Goal: Register for event/course: Sign up to attend an event or enroll in a course

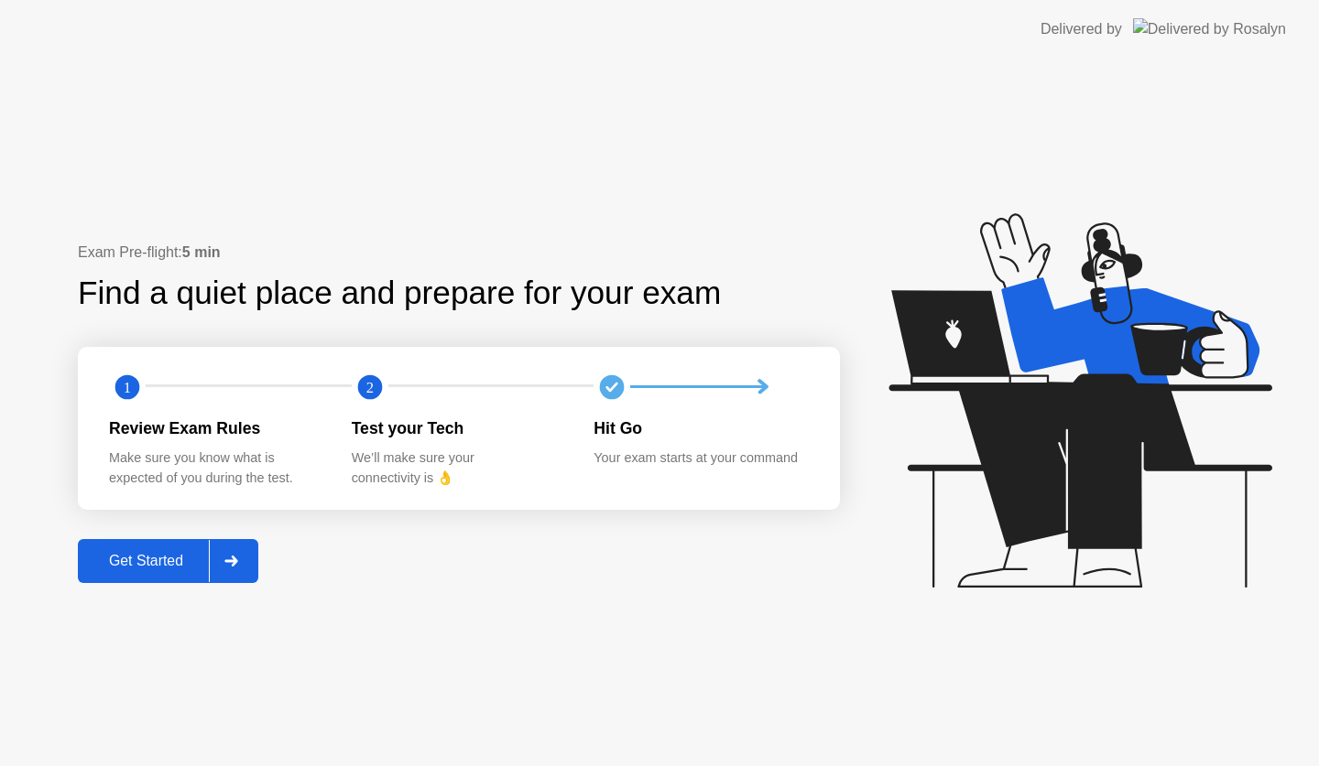
click at [167, 568] on div "Get Started" at bounding box center [145, 561] width 125 height 16
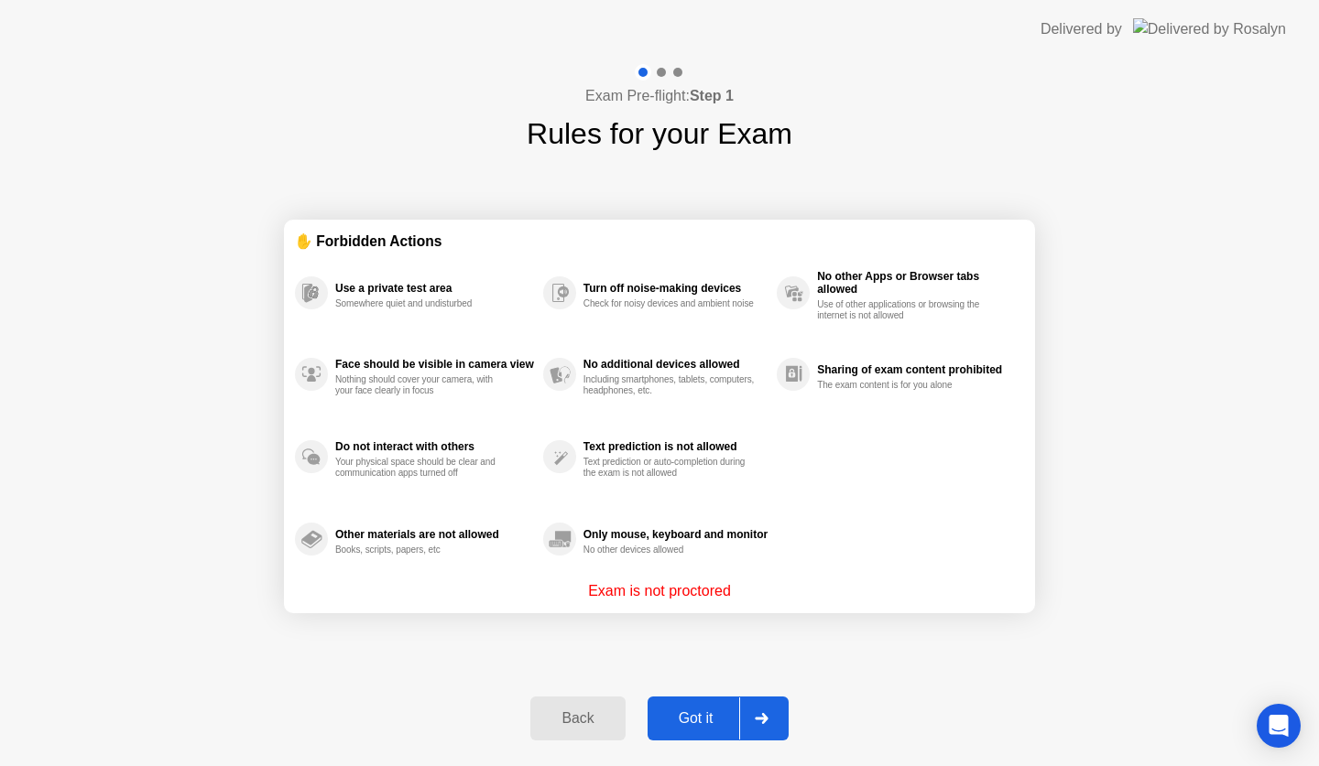
click at [693, 715] on div "Got it" at bounding box center [696, 719] width 86 height 16
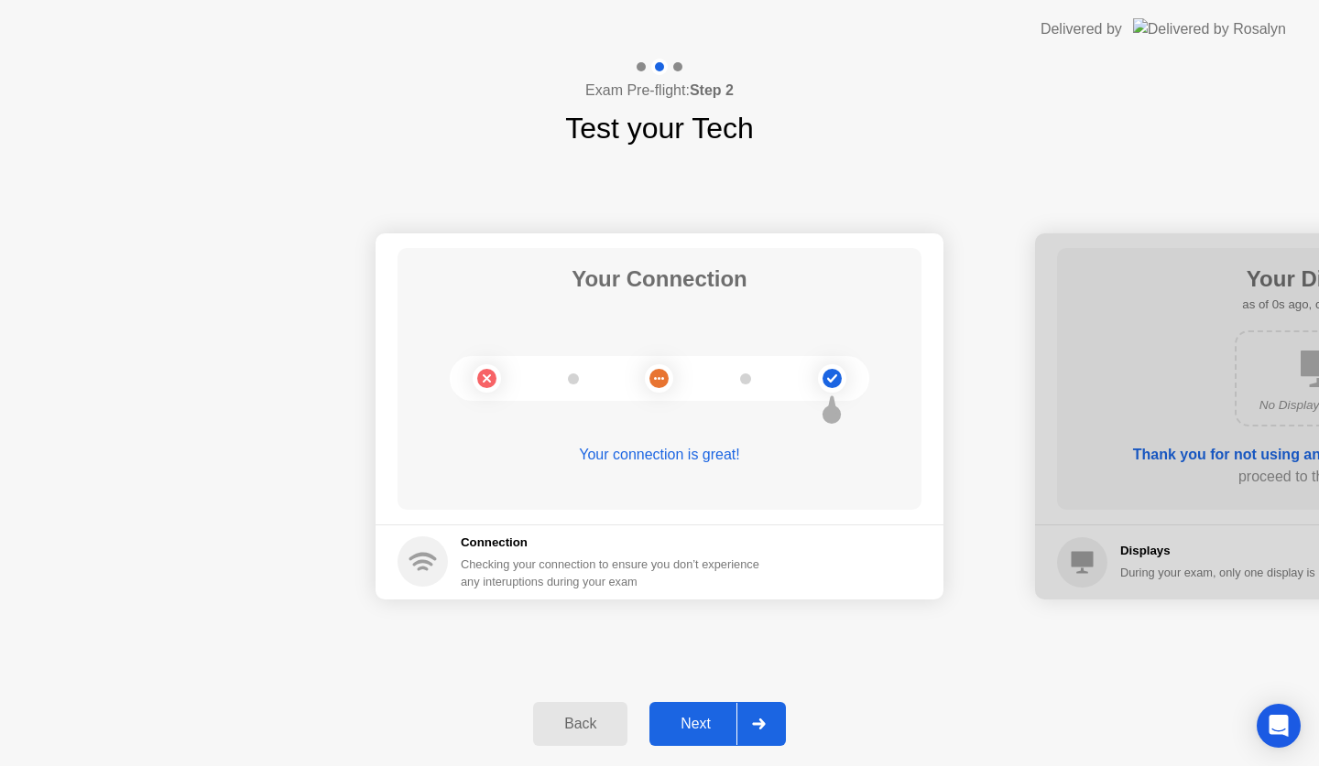
click at [693, 723] on div "Next" at bounding box center [695, 724] width 81 height 16
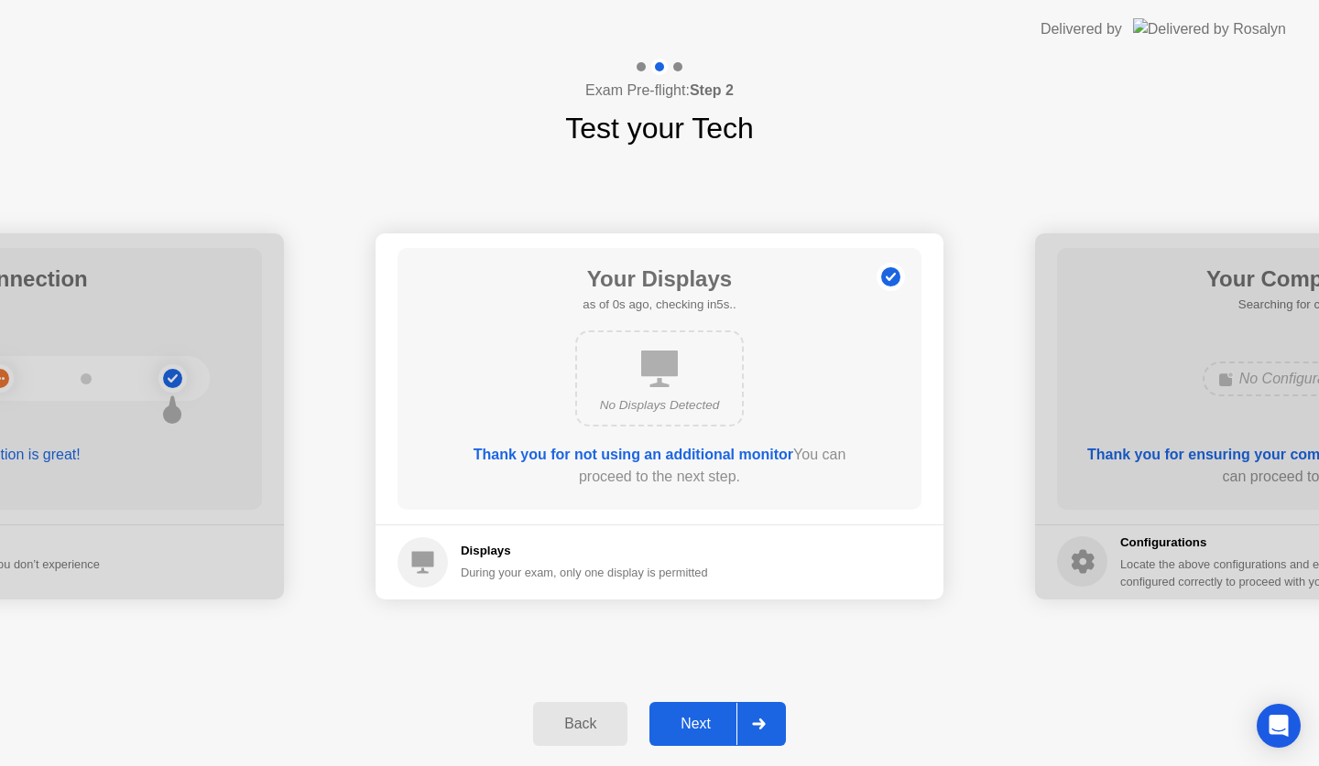
click at [693, 723] on div "Next" at bounding box center [695, 724] width 81 height 16
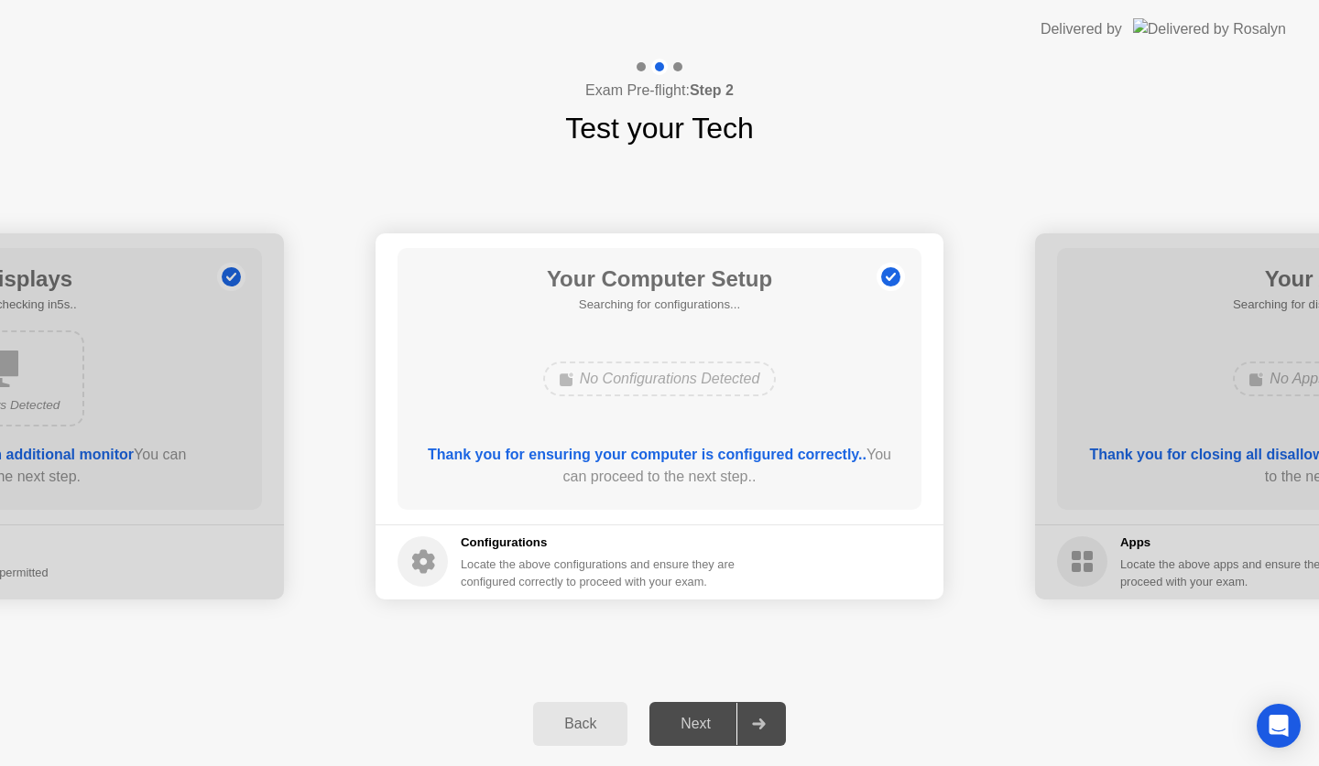
click at [693, 723] on div "Next" at bounding box center [695, 724] width 81 height 16
click at [688, 729] on div "Next" at bounding box center [695, 724] width 81 height 16
click at [725, 728] on div "Next" at bounding box center [695, 724] width 81 height 16
click at [762, 727] on icon at bounding box center [758, 724] width 13 height 11
click at [682, 728] on div "Next" at bounding box center [695, 724] width 81 height 16
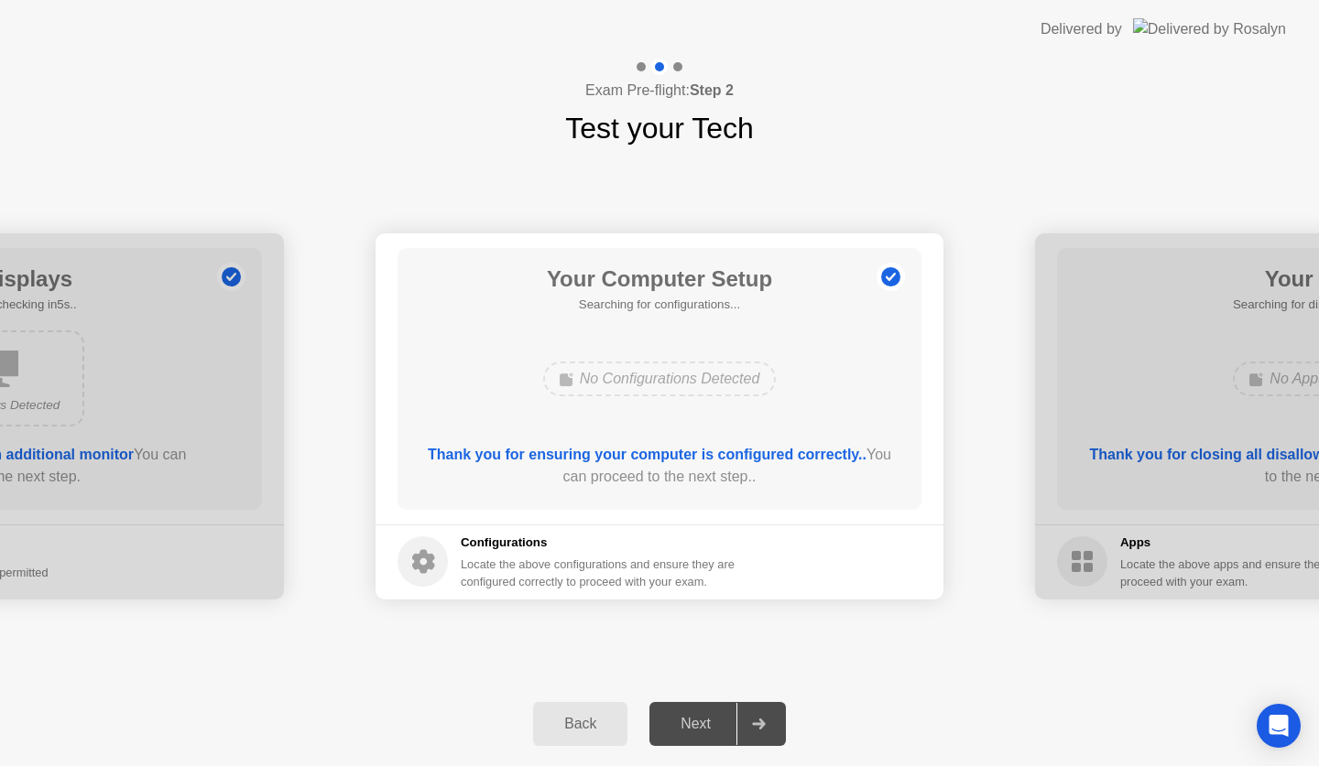
click at [570, 728] on div "Back" at bounding box center [579, 724] width 83 height 16
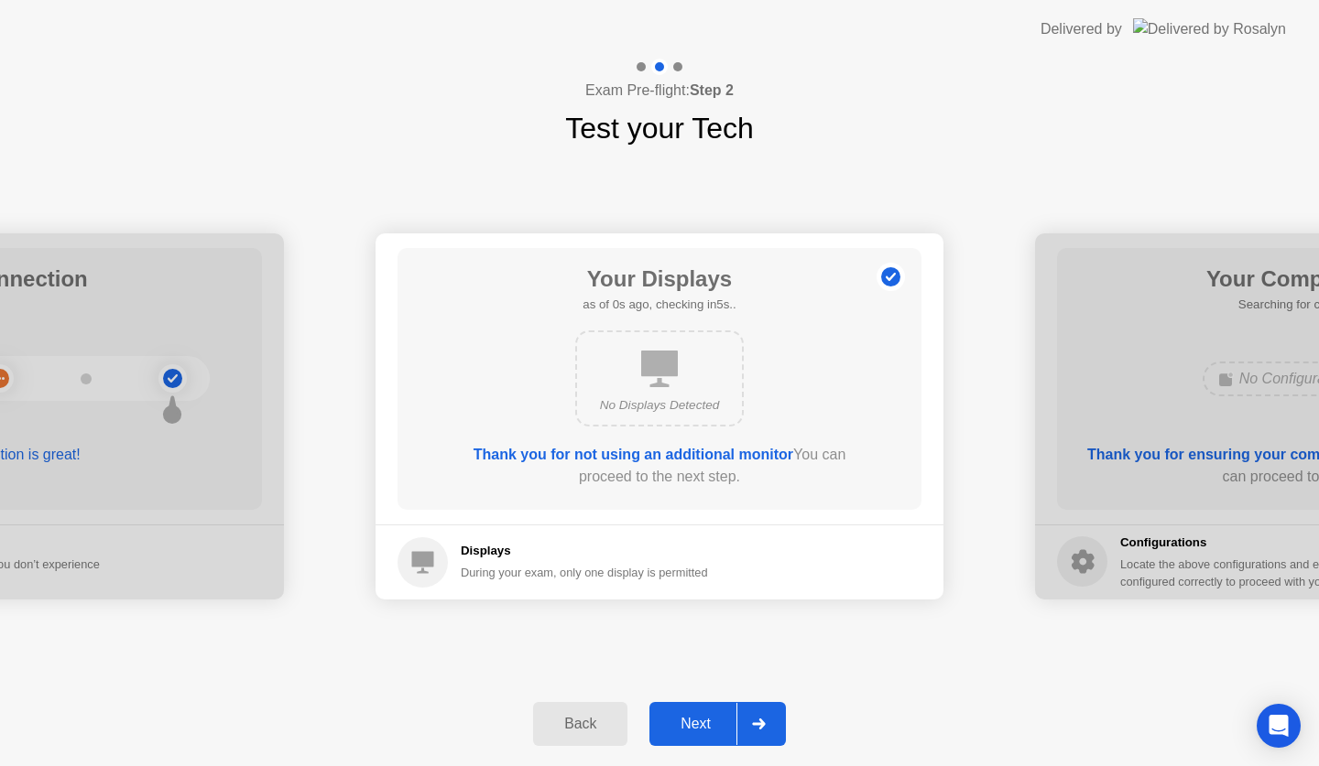
click at [712, 728] on div "Next" at bounding box center [695, 724] width 81 height 16
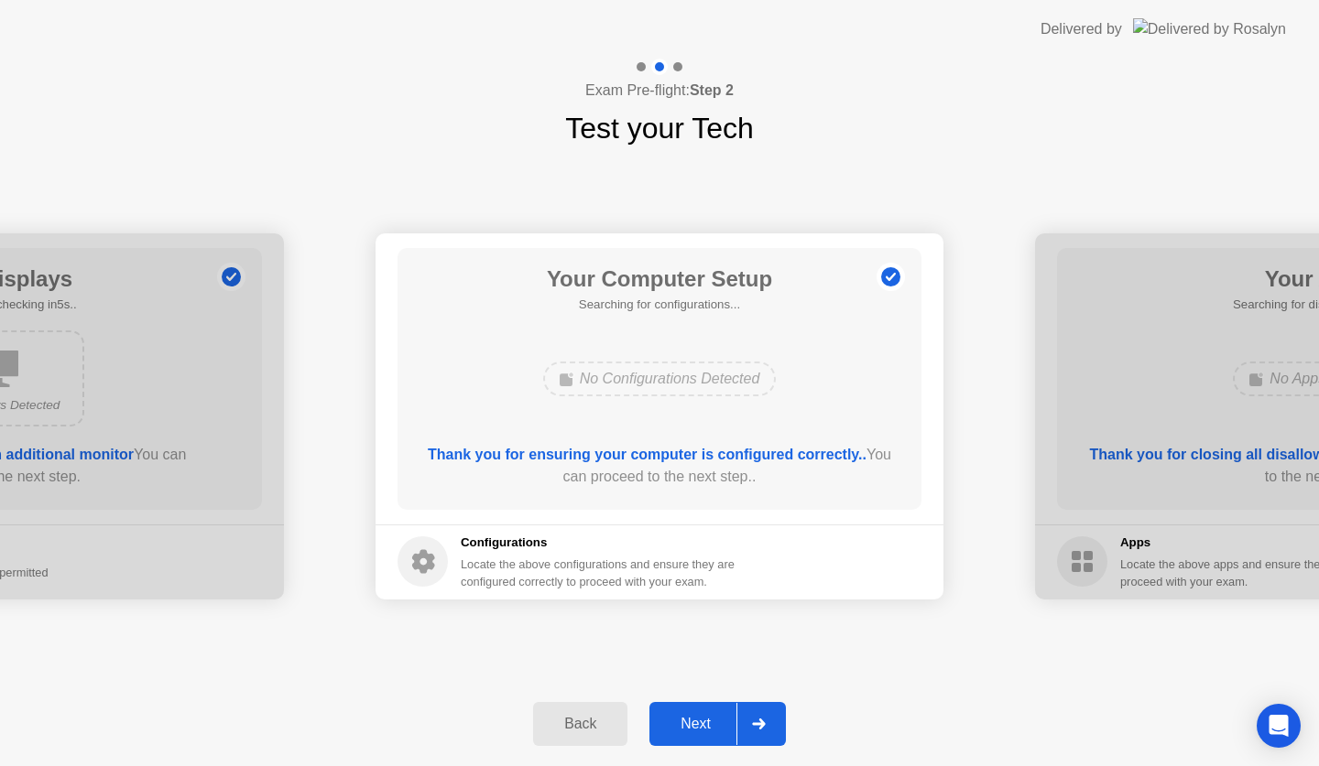
click at [712, 728] on div "Next" at bounding box center [695, 724] width 81 height 16
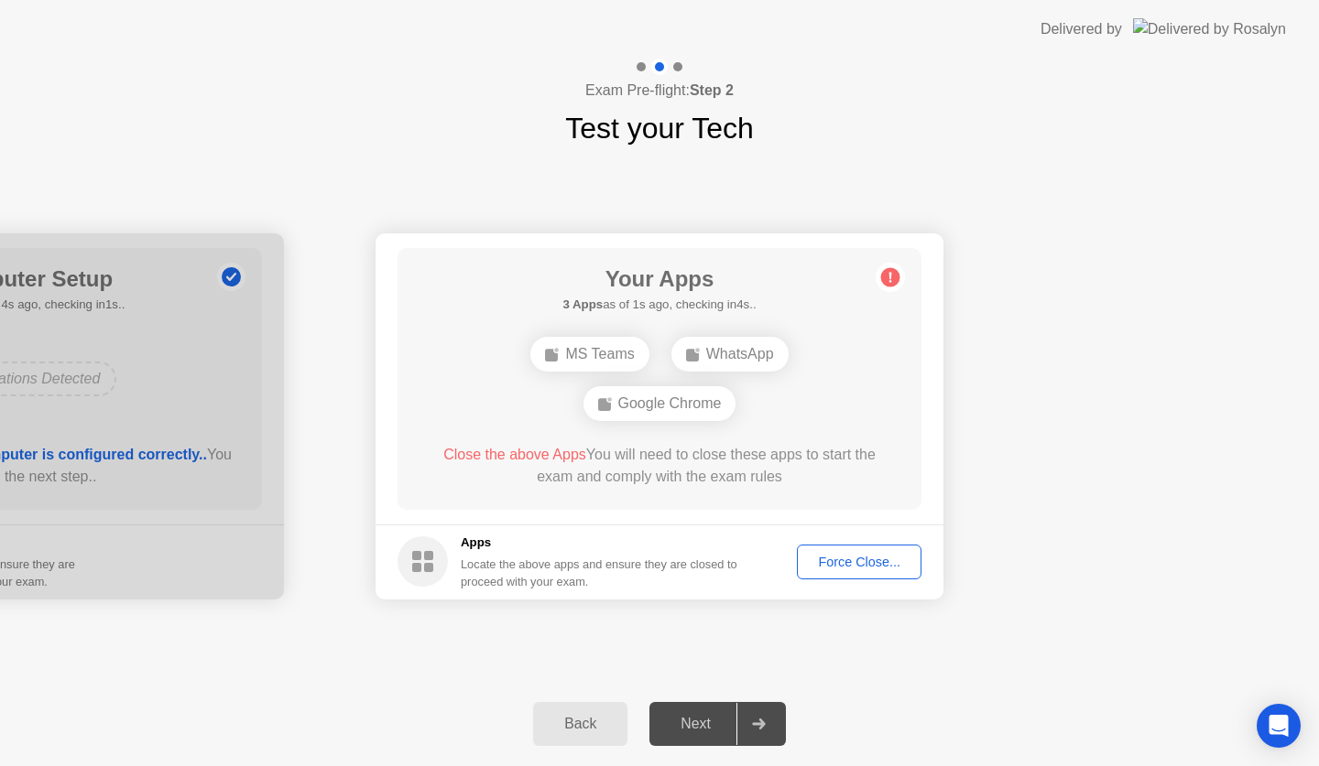
click at [841, 562] on div "Force Close..." at bounding box center [859, 562] width 112 height 15
click at [817, 559] on div "Force Close..." at bounding box center [859, 562] width 112 height 15
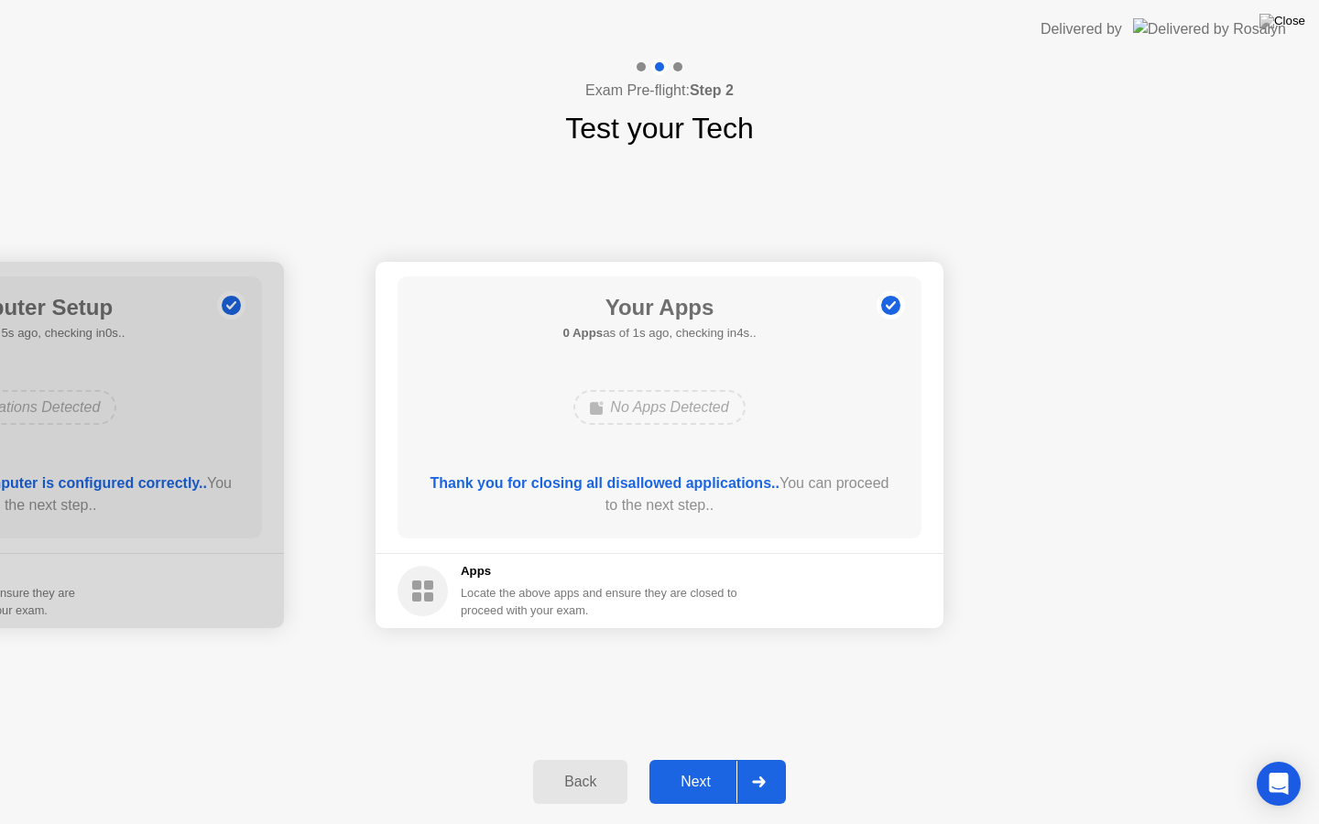
click at [696, 766] on button "Next" at bounding box center [717, 782] width 136 height 44
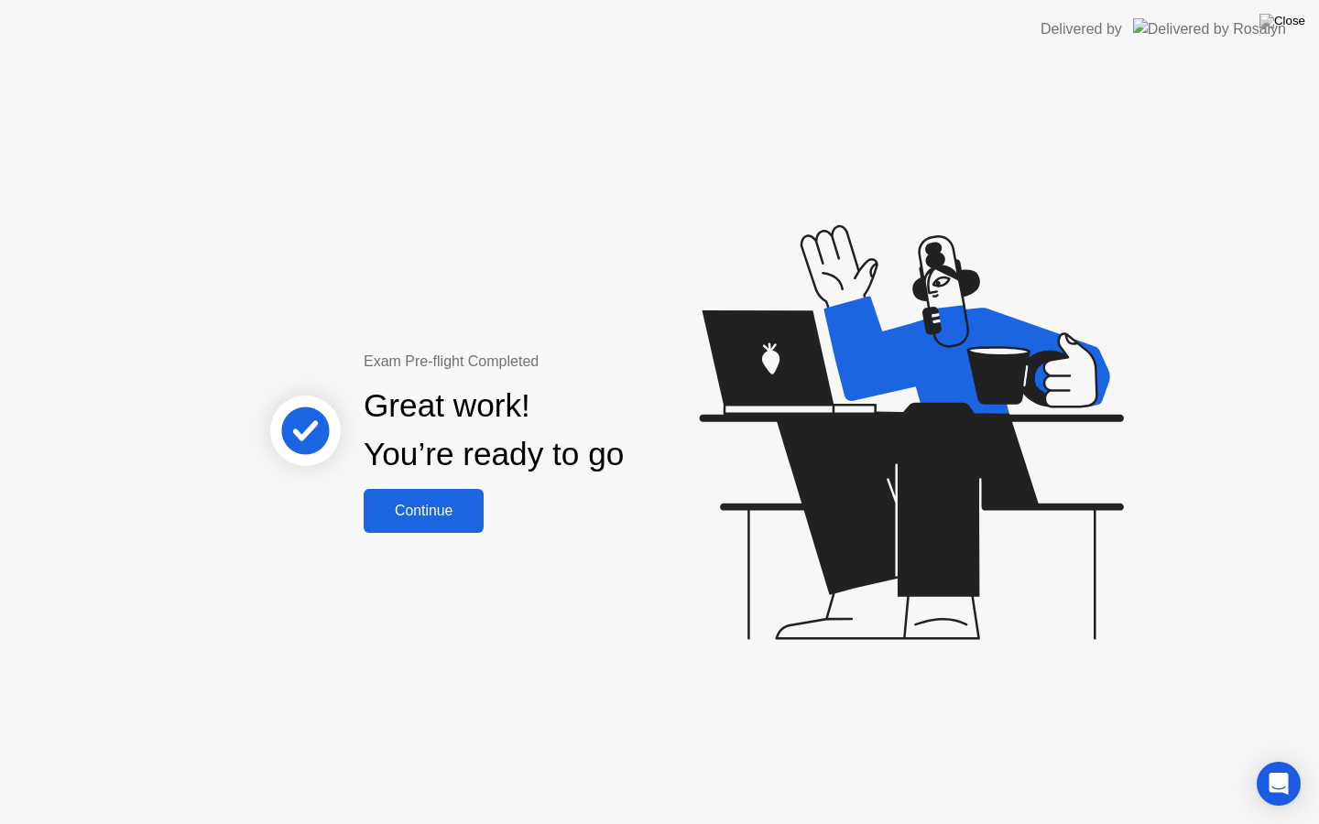
click at [440, 513] on div "Continue" at bounding box center [423, 511] width 109 height 16
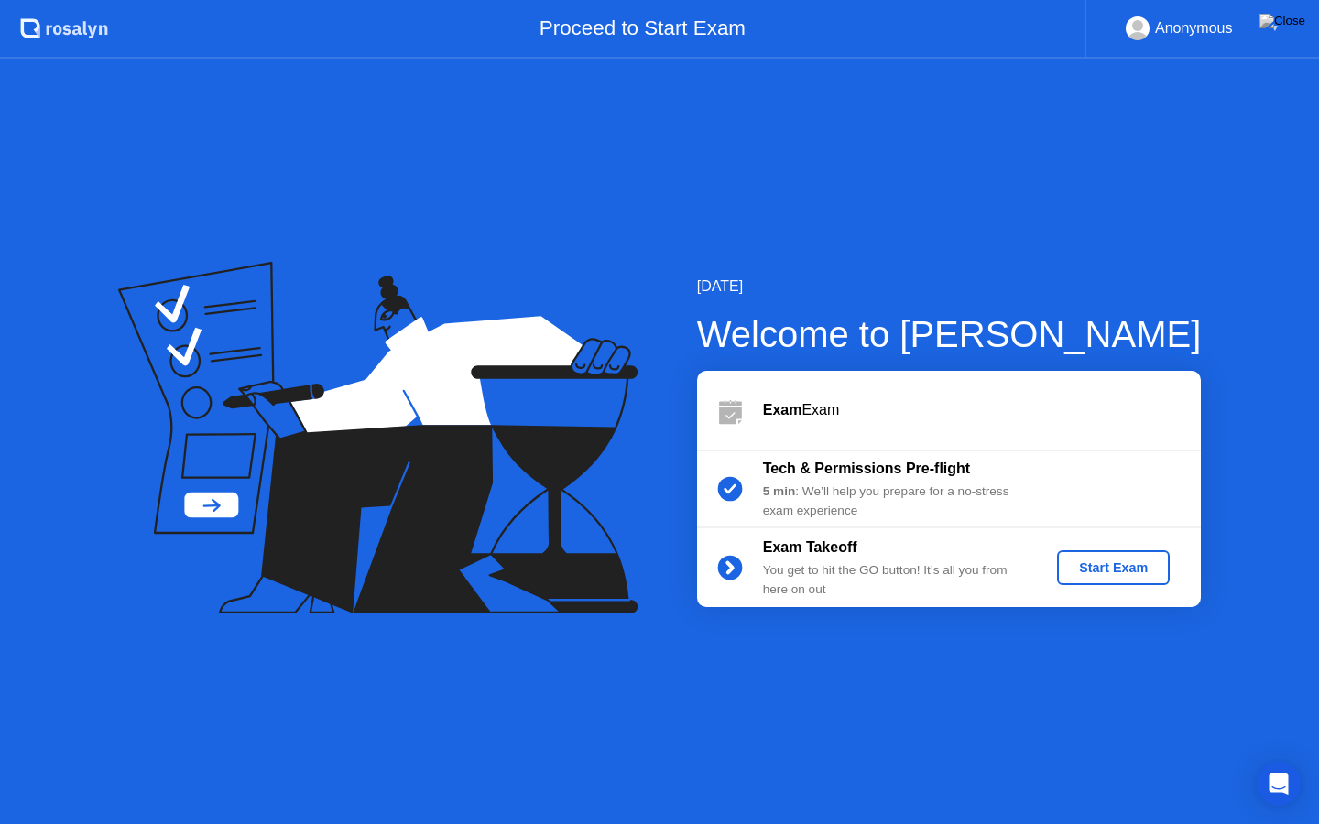
click at [1104, 570] on div "Start Exam" at bounding box center [1113, 567] width 98 height 15
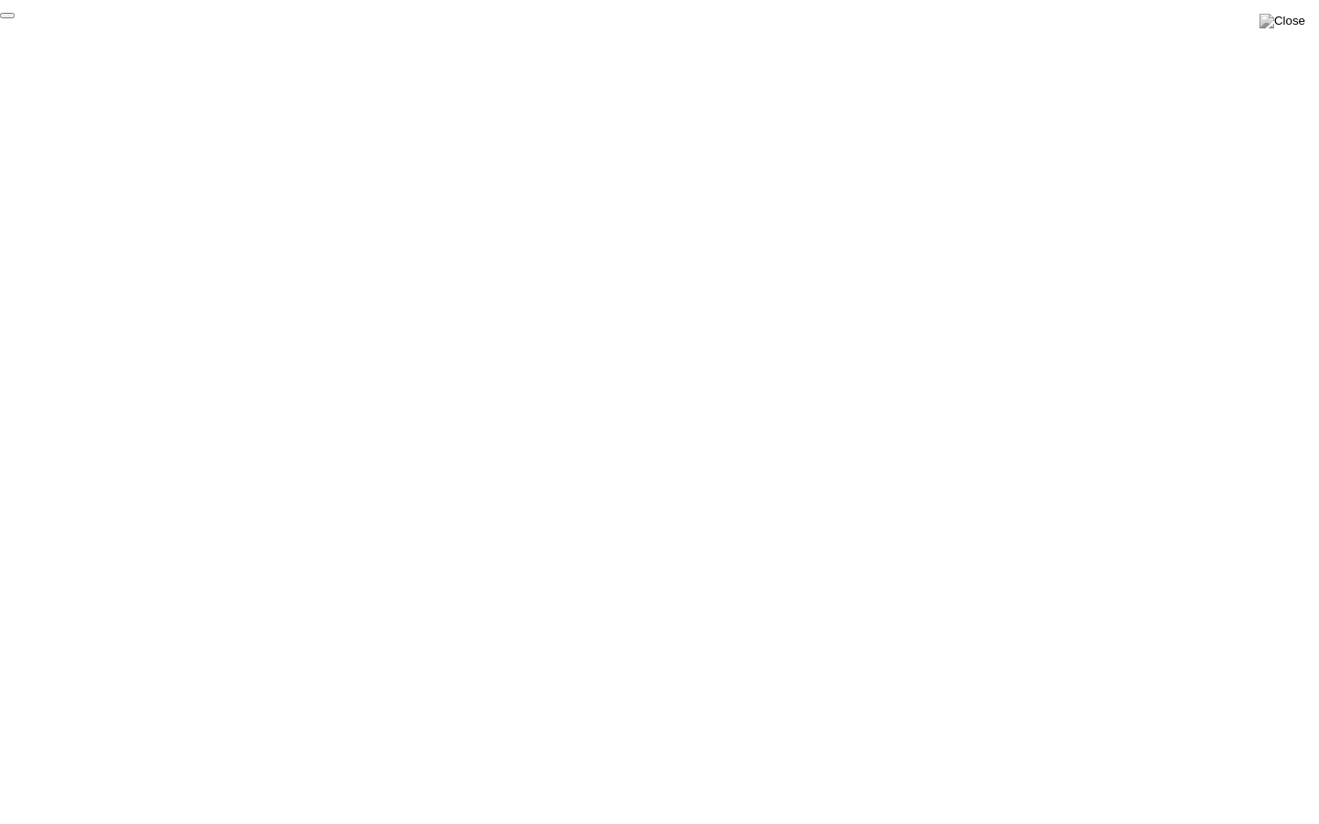
click div "End Proctoring Session"
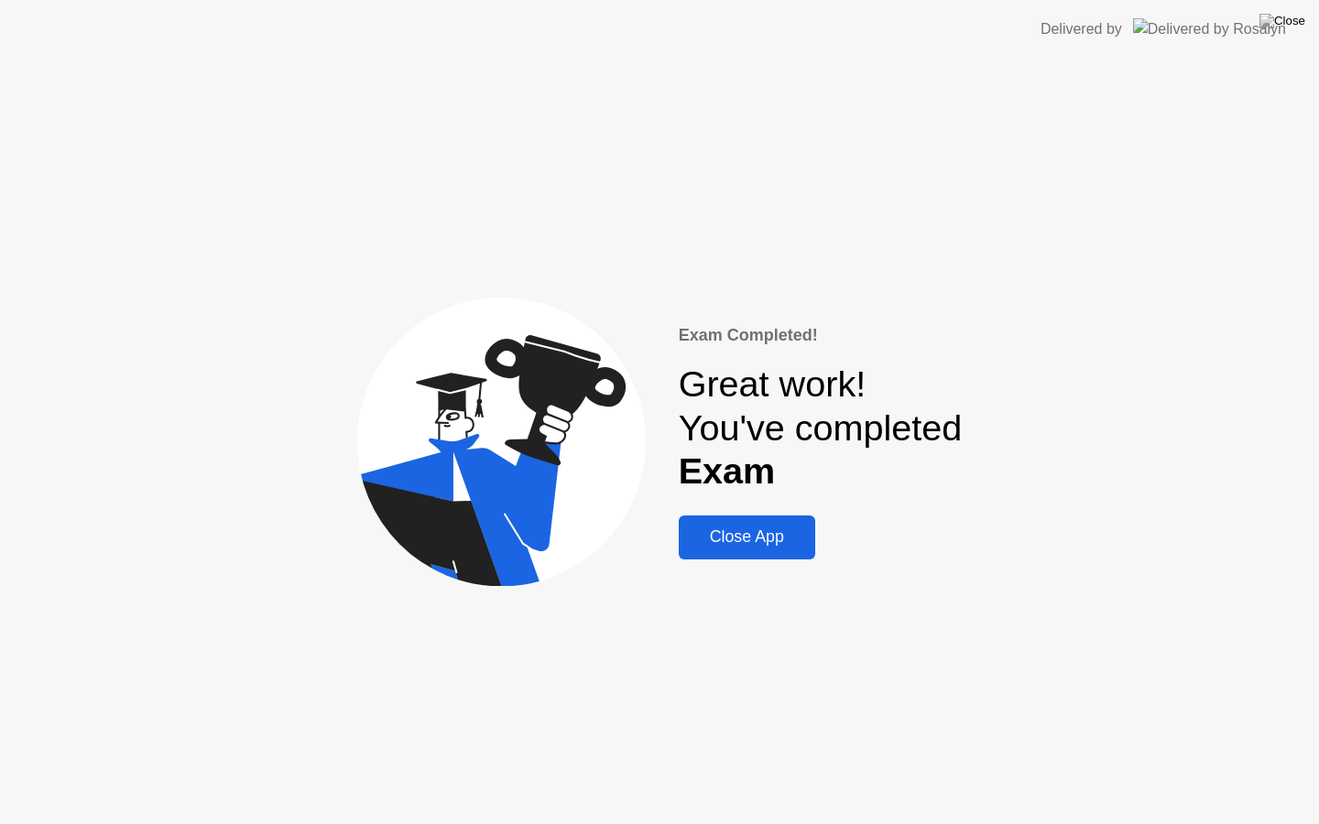
click at [740, 529] on div "Close App" at bounding box center [746, 536] width 125 height 19
